Goal: Task Accomplishment & Management: Manage account settings

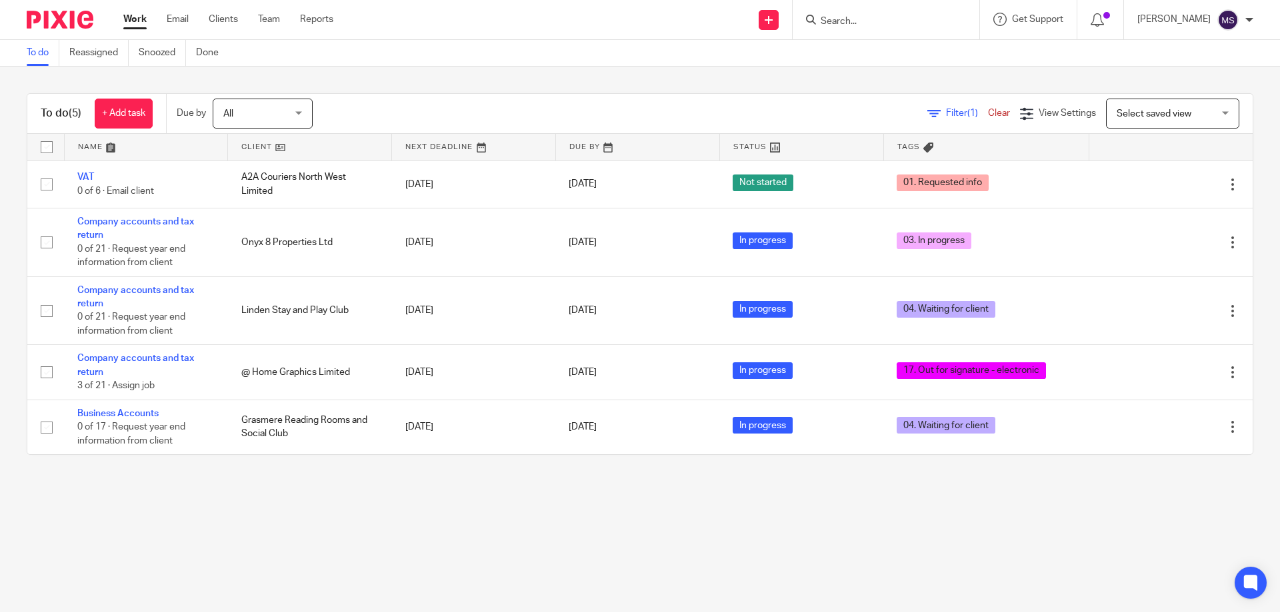
click at [829, 24] on input "Search" at bounding box center [879, 22] width 120 height 12
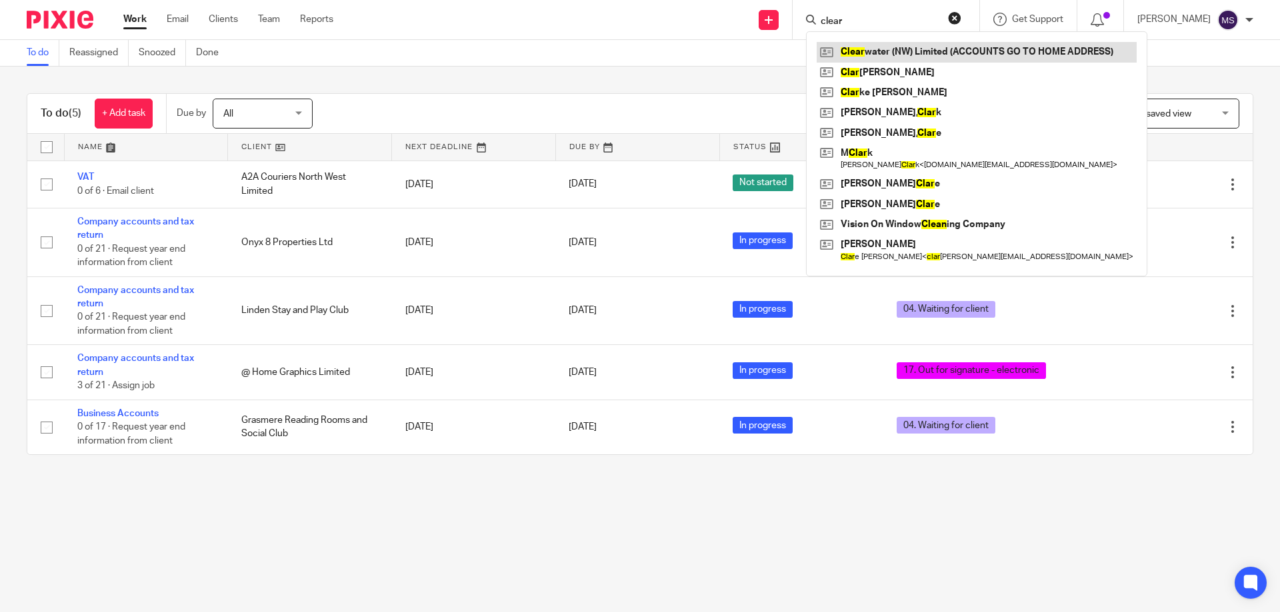
type input "clear"
click at [878, 47] on link at bounding box center [976, 52] width 320 height 20
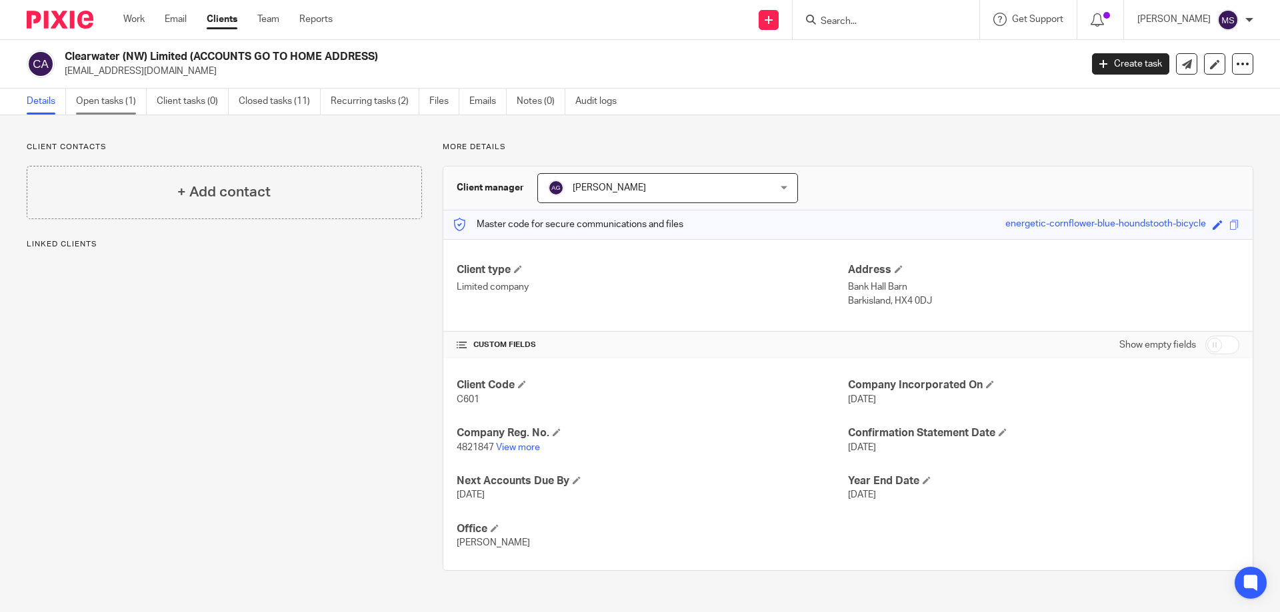
click at [93, 105] on link "Open tasks (1)" at bounding box center [111, 102] width 71 height 26
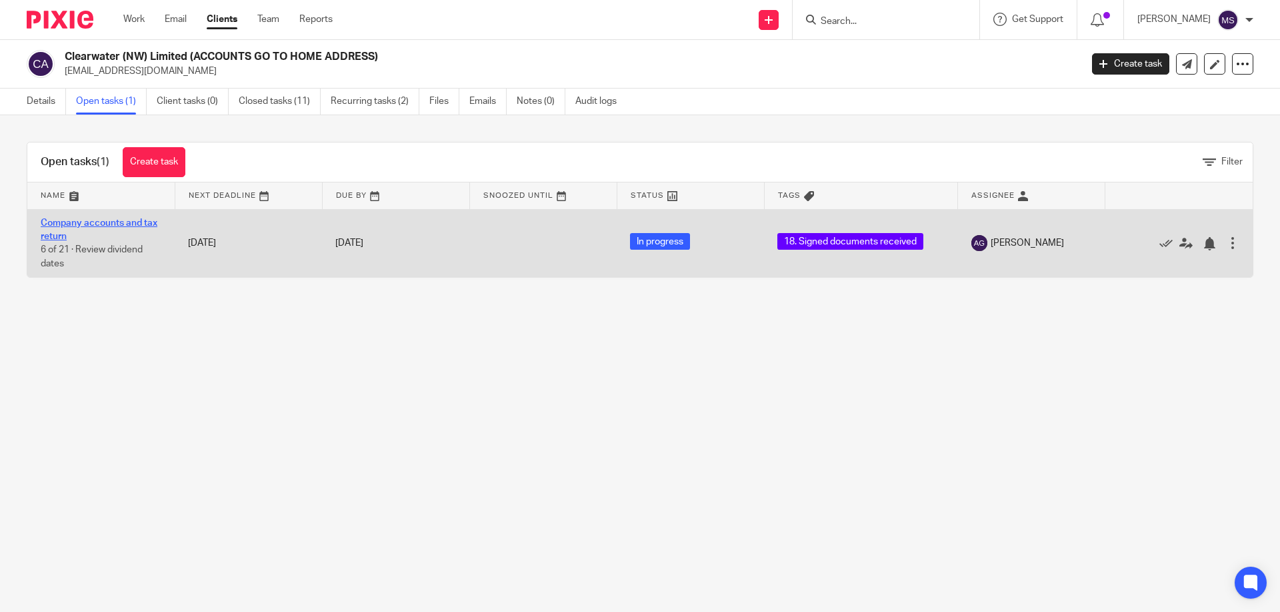
click at [81, 220] on link "Company accounts and tax return" at bounding box center [99, 230] width 117 height 23
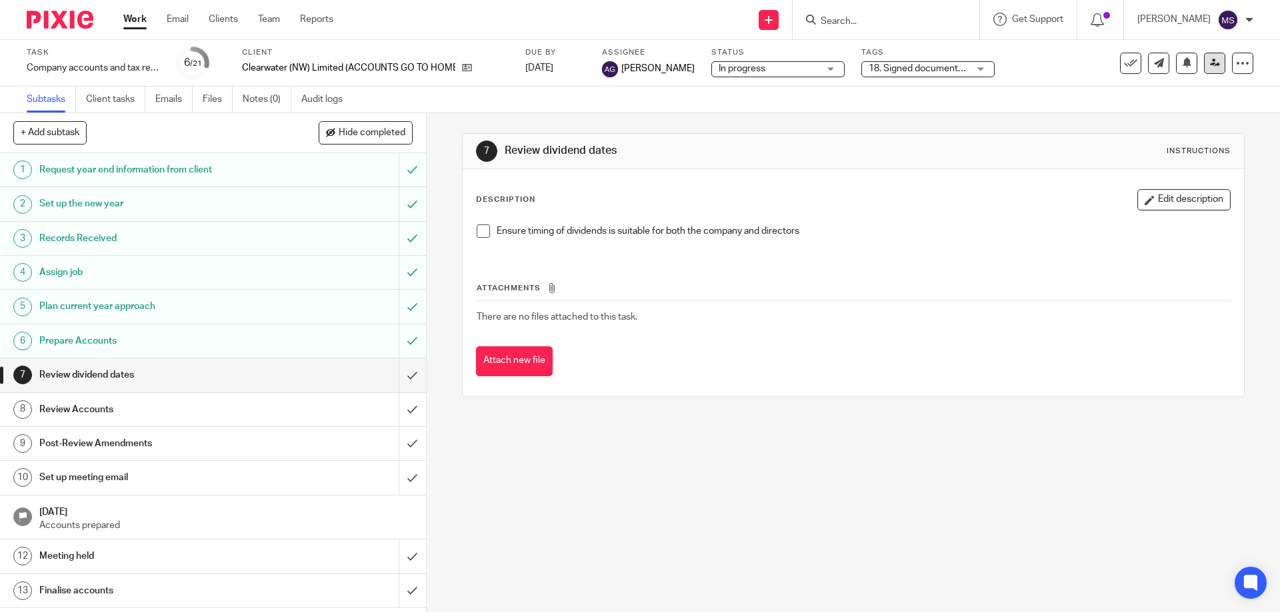
click at [1204, 65] on link at bounding box center [1214, 63] width 21 height 21
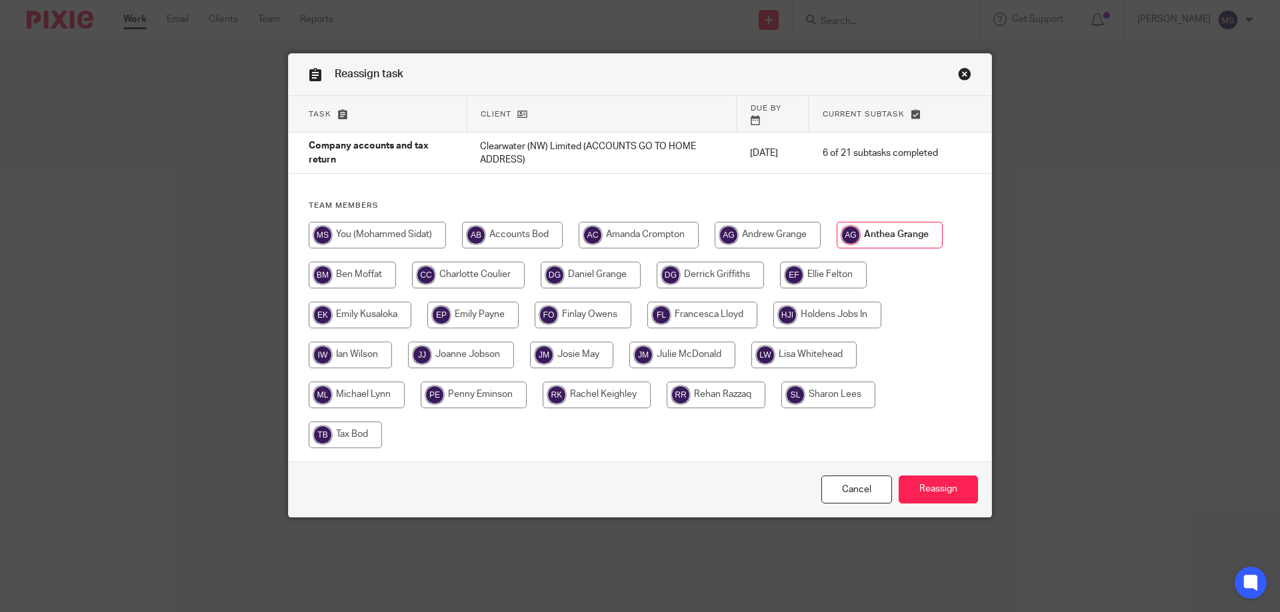
click at [413, 230] on input "radio" at bounding box center [377, 235] width 137 height 27
radio input "true"
click at [940, 485] on input "Reassign" at bounding box center [937, 490] width 79 height 29
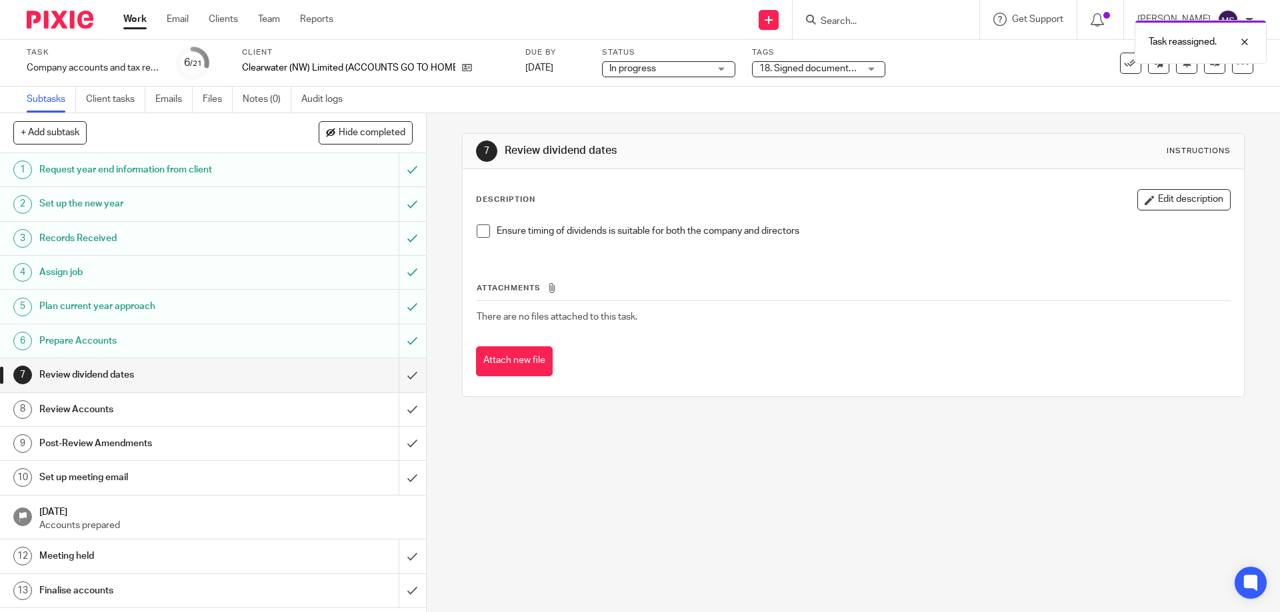
click at [776, 69] on span "18. Signed documents received" at bounding box center [825, 68] width 133 height 9
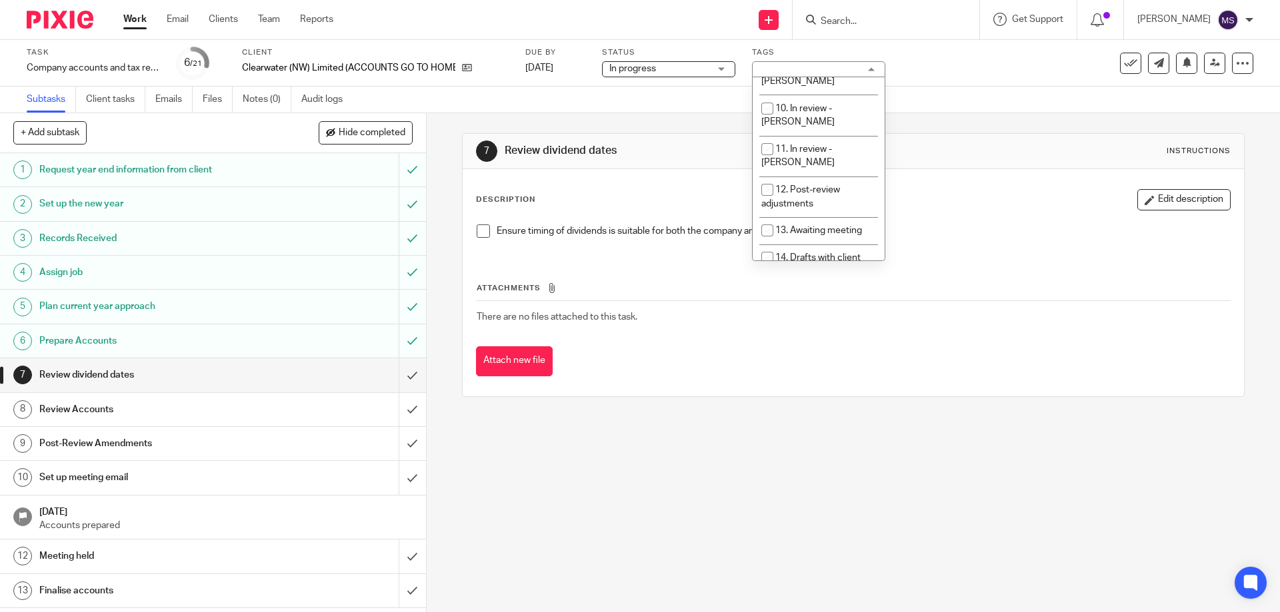
scroll to position [400, 0]
click at [820, 261] on li "18. Signed documents received" at bounding box center [818, 281] width 132 height 41
checkbox input "false"
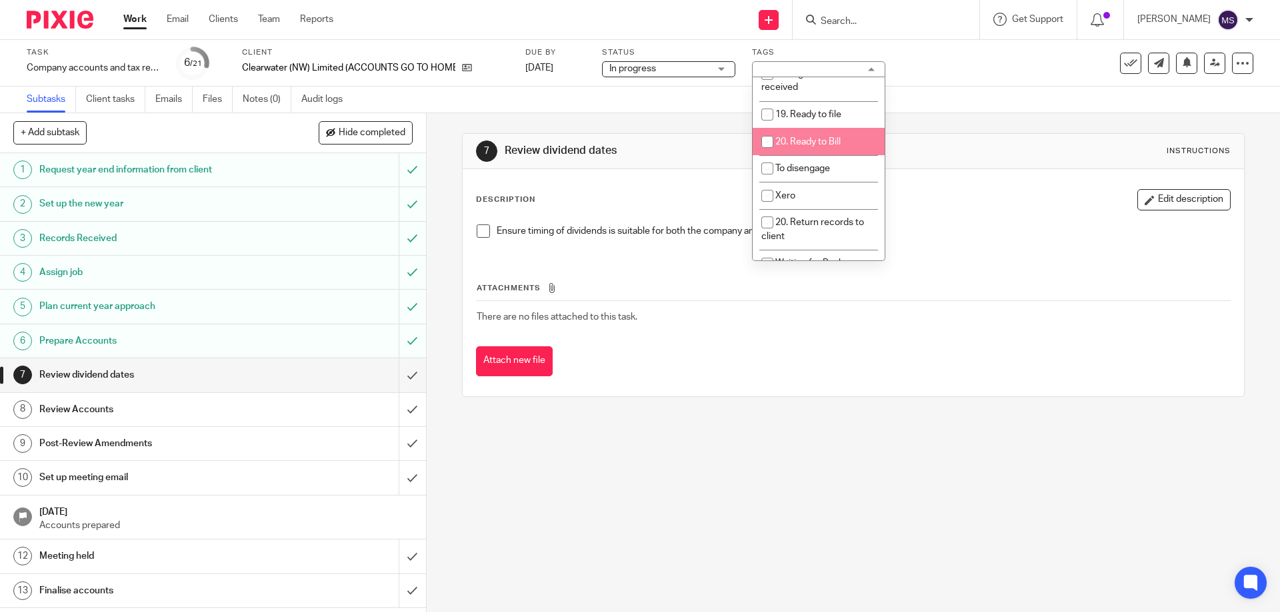
scroll to position [533, 0]
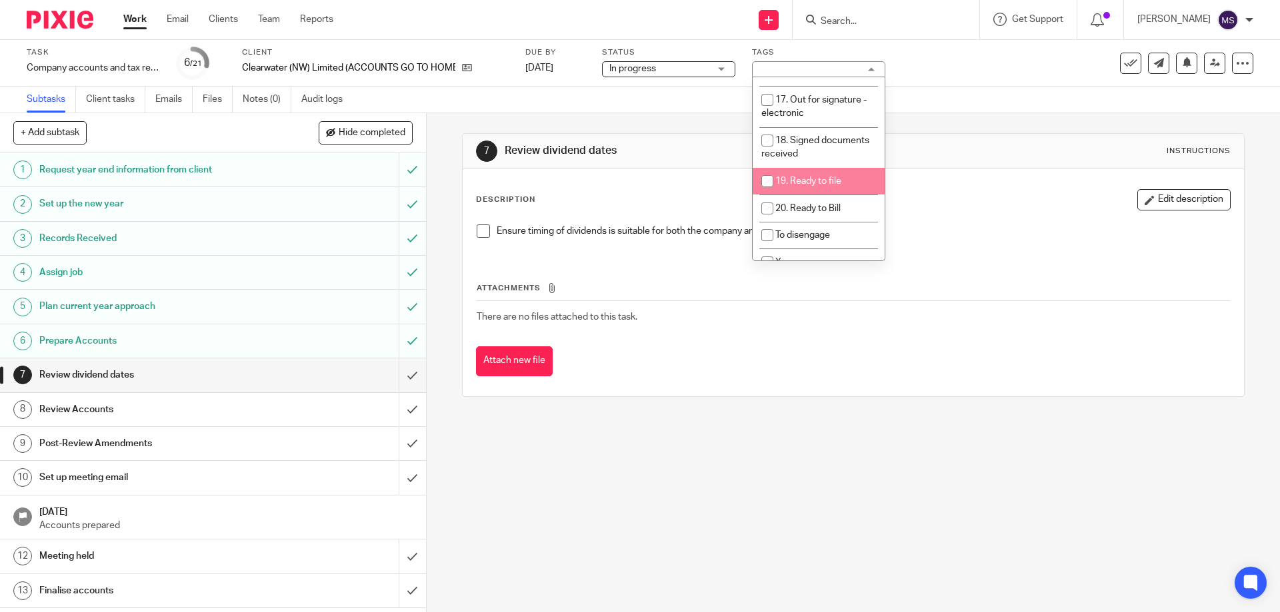
click at [800, 168] on li "19. Ready to file" at bounding box center [818, 181] width 132 height 27
checkbox input "true"
click at [1007, 142] on div "7 Review dividend dates Instructions" at bounding box center [853, 151] width 754 height 21
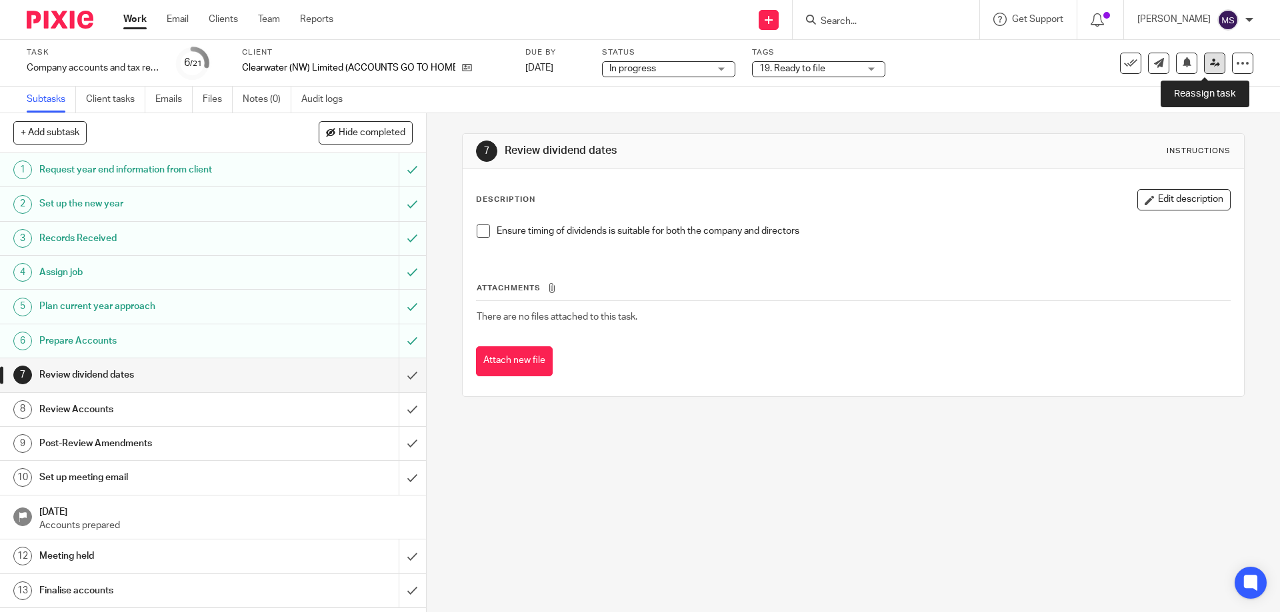
click at [1204, 71] on link at bounding box center [1214, 63] width 21 height 21
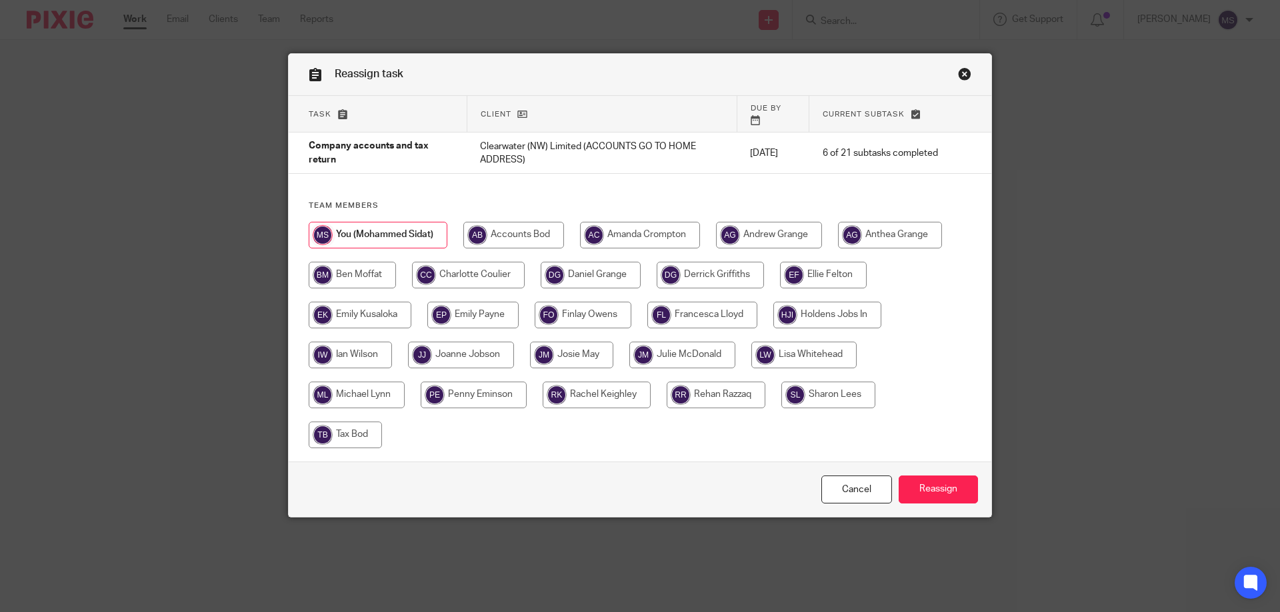
click at [693, 264] on input "radio" at bounding box center [709, 275] width 107 height 27
radio input "true"
click at [932, 488] on input "Reassign" at bounding box center [937, 490] width 79 height 29
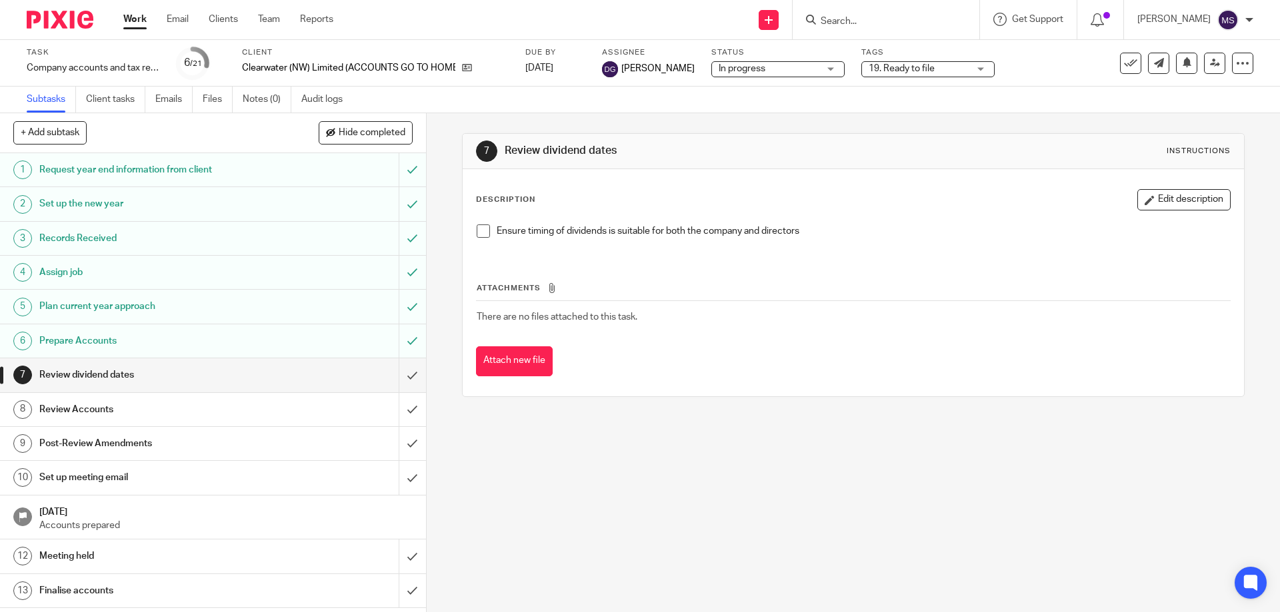
click at [140, 15] on link "Work" at bounding box center [134, 19] width 23 height 13
